Goal: Task Accomplishment & Management: Manage account settings

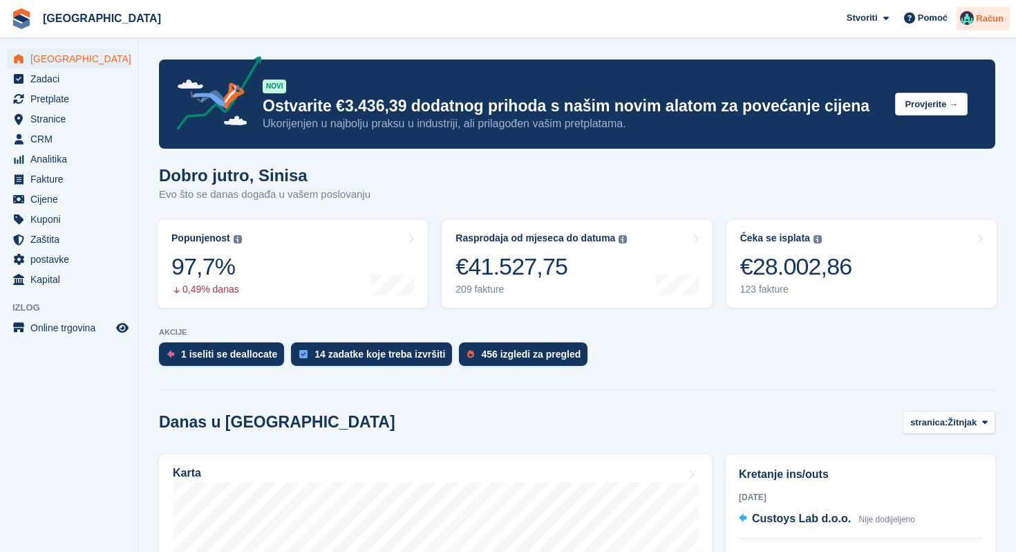
click at [979, 20] on span "Račun" at bounding box center [990, 19] width 28 height 14
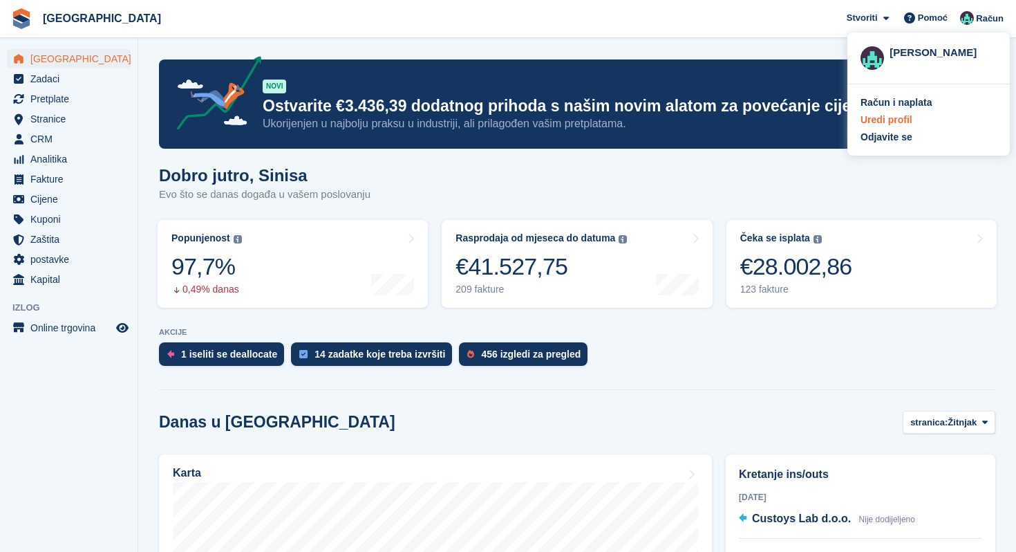
click at [901, 120] on div "Uredi profil" at bounding box center [887, 120] width 52 height 15
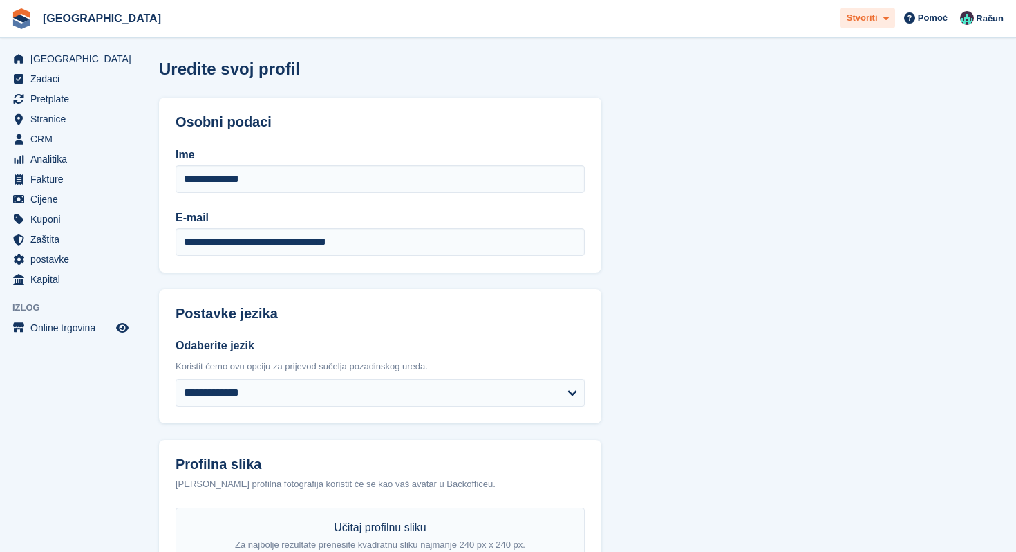
click at [878, 17] on span at bounding box center [883, 18] width 11 height 16
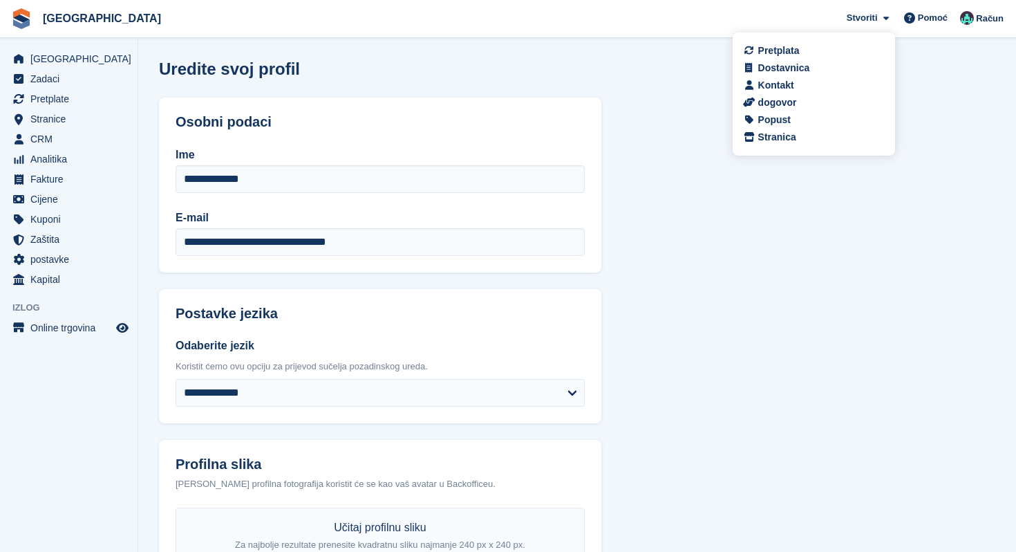
click at [930, 92] on div "Uredite svoj profil" at bounding box center [577, 76] width 836 height 35
